Goal: Navigation & Orientation: Find specific page/section

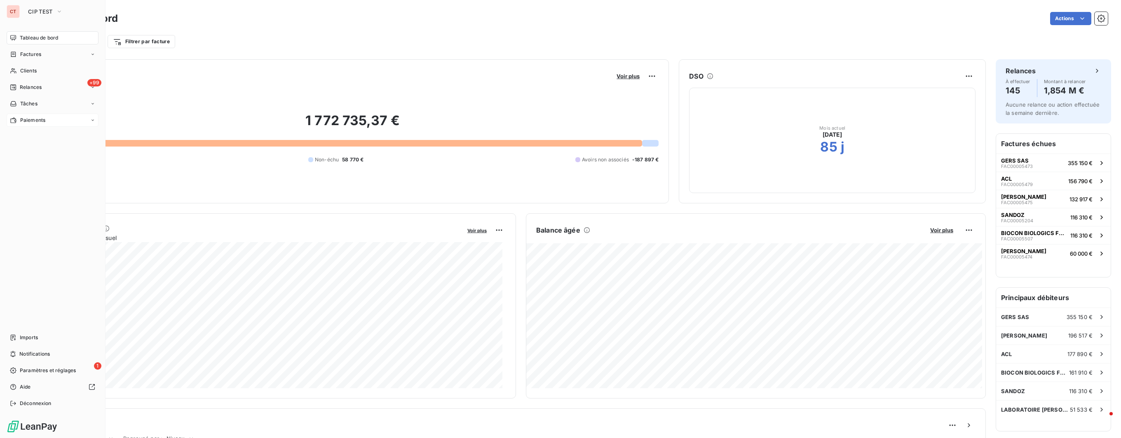
click at [49, 117] on div "Paiements" at bounding box center [53, 120] width 92 height 13
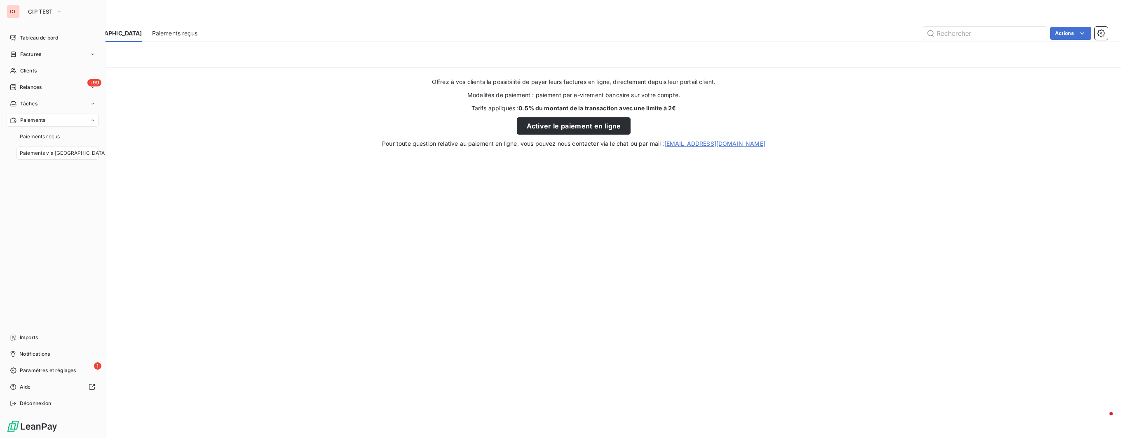
click at [52, 152] on span "Paiements via [GEOGRAPHIC_DATA]" at bounding box center [63, 153] width 87 height 7
click at [49, 39] on span "Tableau de bord" at bounding box center [39, 37] width 38 height 7
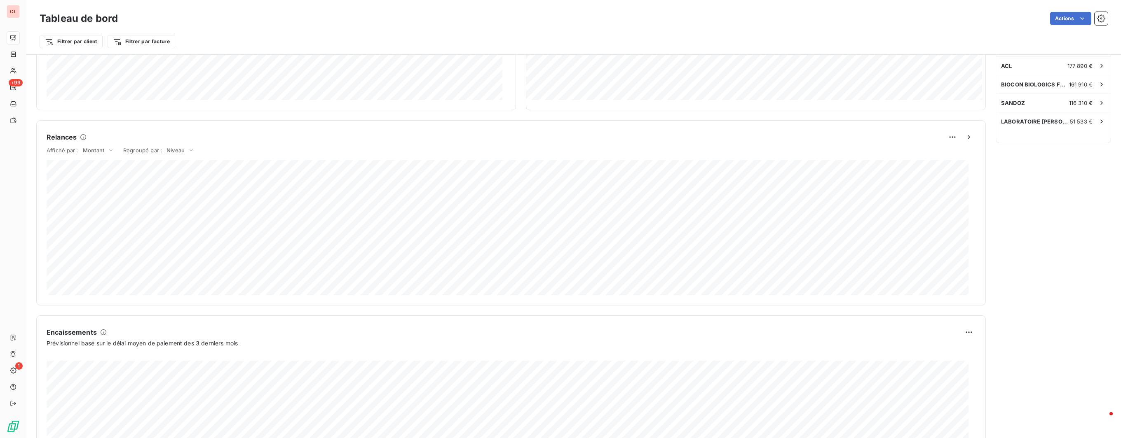
scroll to position [365, 0]
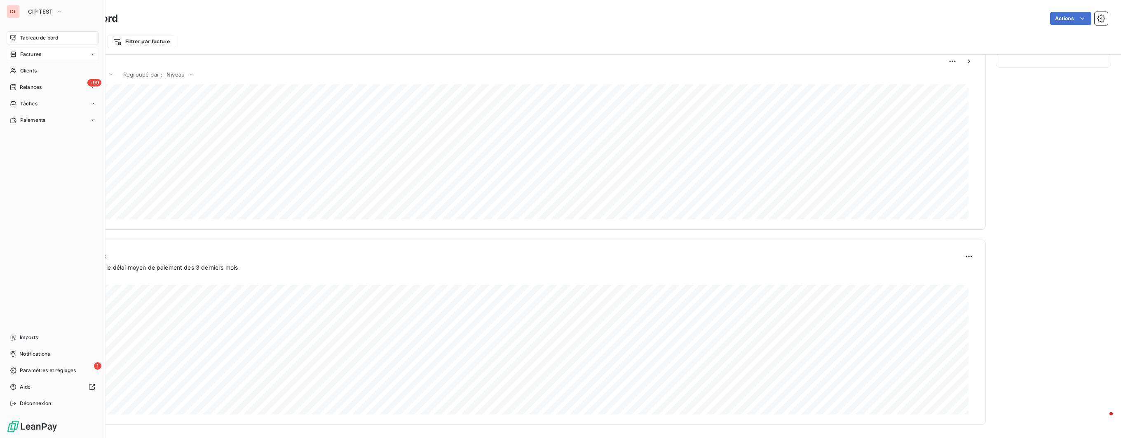
click at [38, 54] on span "Factures" at bounding box center [30, 54] width 21 height 7
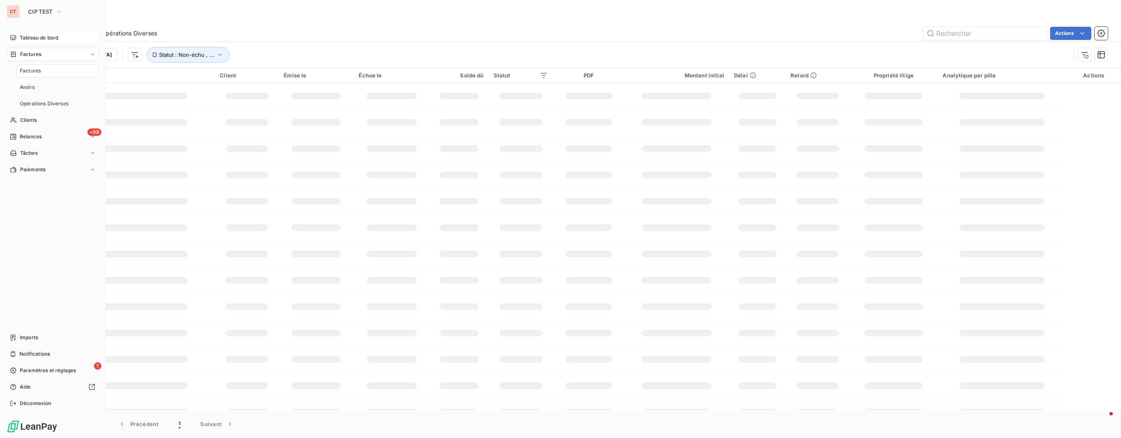
click at [38, 54] on span "Factures" at bounding box center [30, 54] width 21 height 7
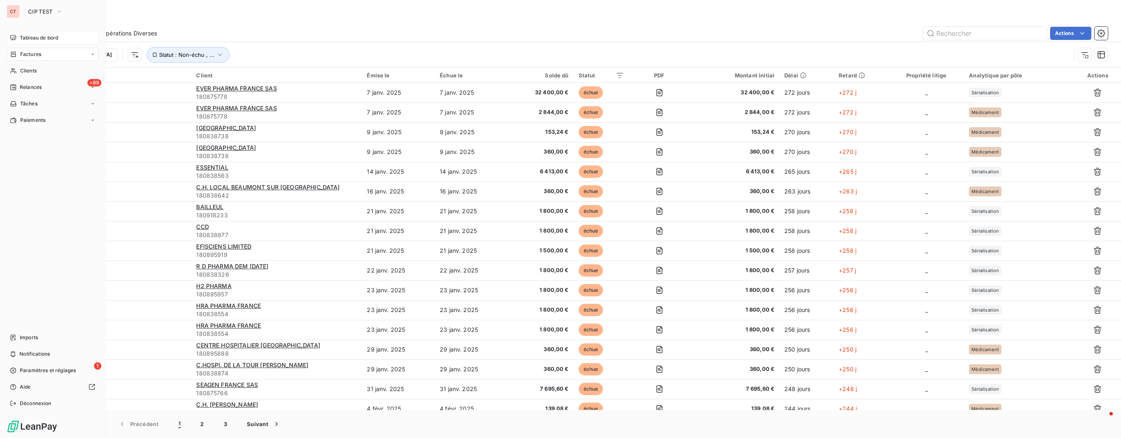
click at [24, 38] on span "Tableau de bord" at bounding box center [39, 37] width 38 height 7
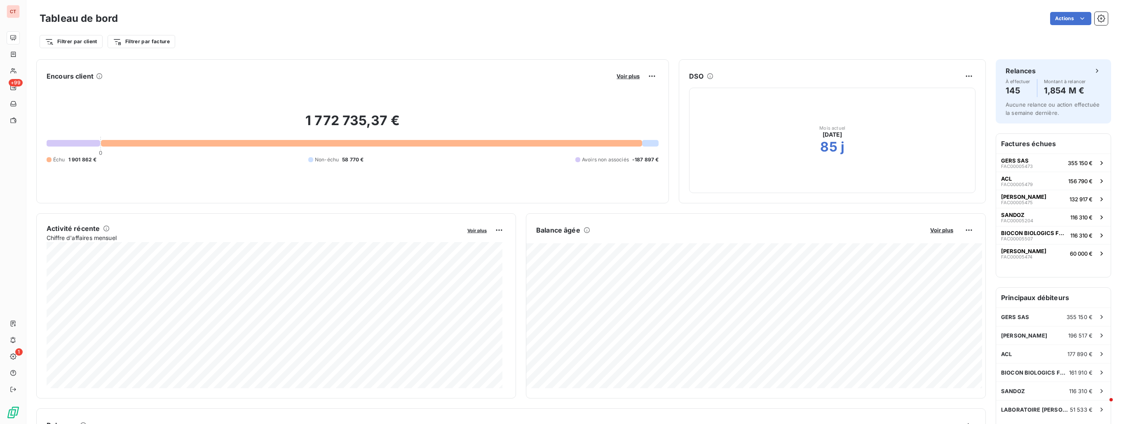
click at [475, 39] on div "Filtrer par client Filtrer par facture" at bounding box center [574, 42] width 1068 height 16
